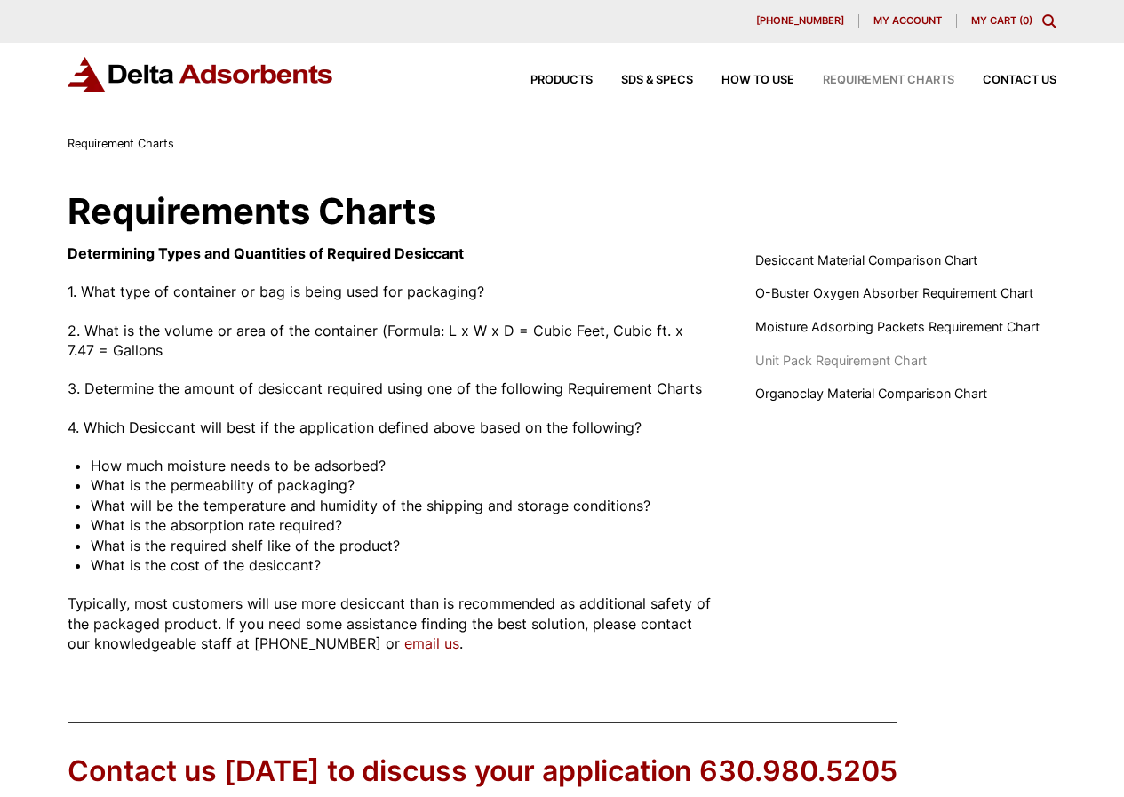
click at [786, 371] on span "Unit Pack Requirement Chart" at bounding box center [841, 361] width 172 height 20
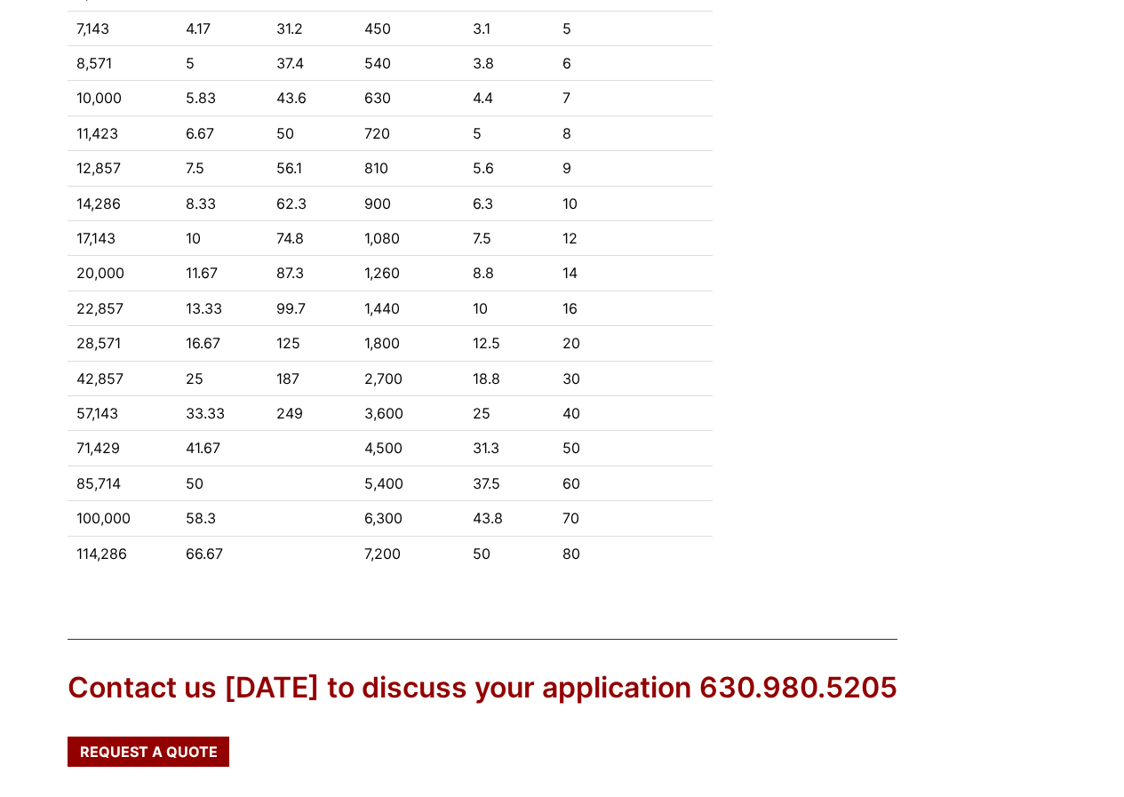
scroll to position [444, 0]
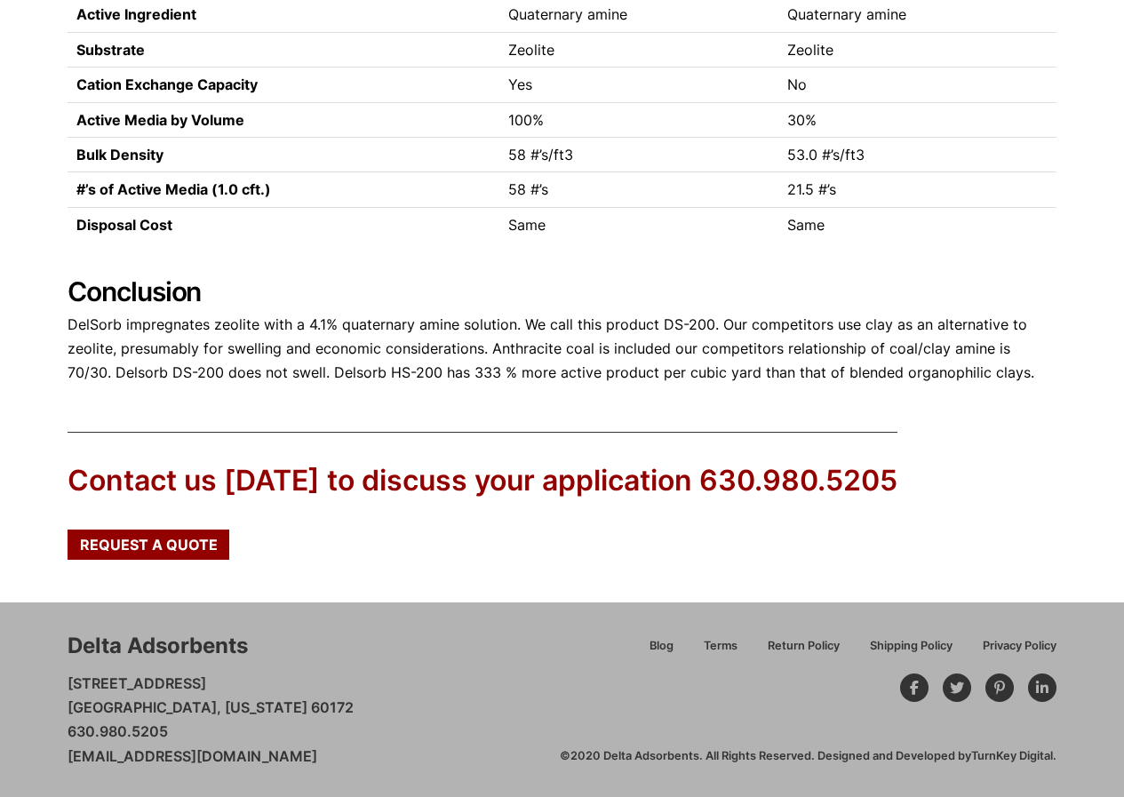
scroll to position [518, 0]
